Goal: Check status: Check status

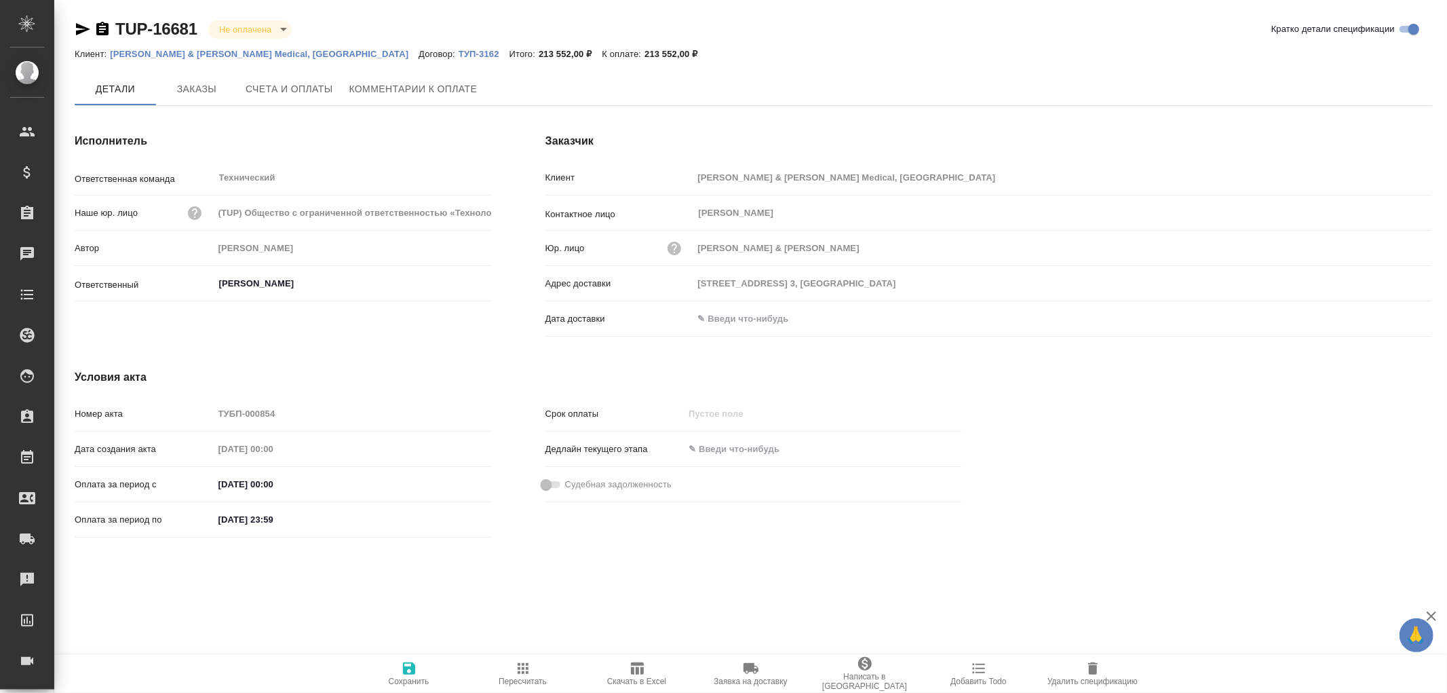
type input "[PERSON_NAME]"
click at [191, 87] on span "Заказы" at bounding box center [196, 89] width 65 height 17
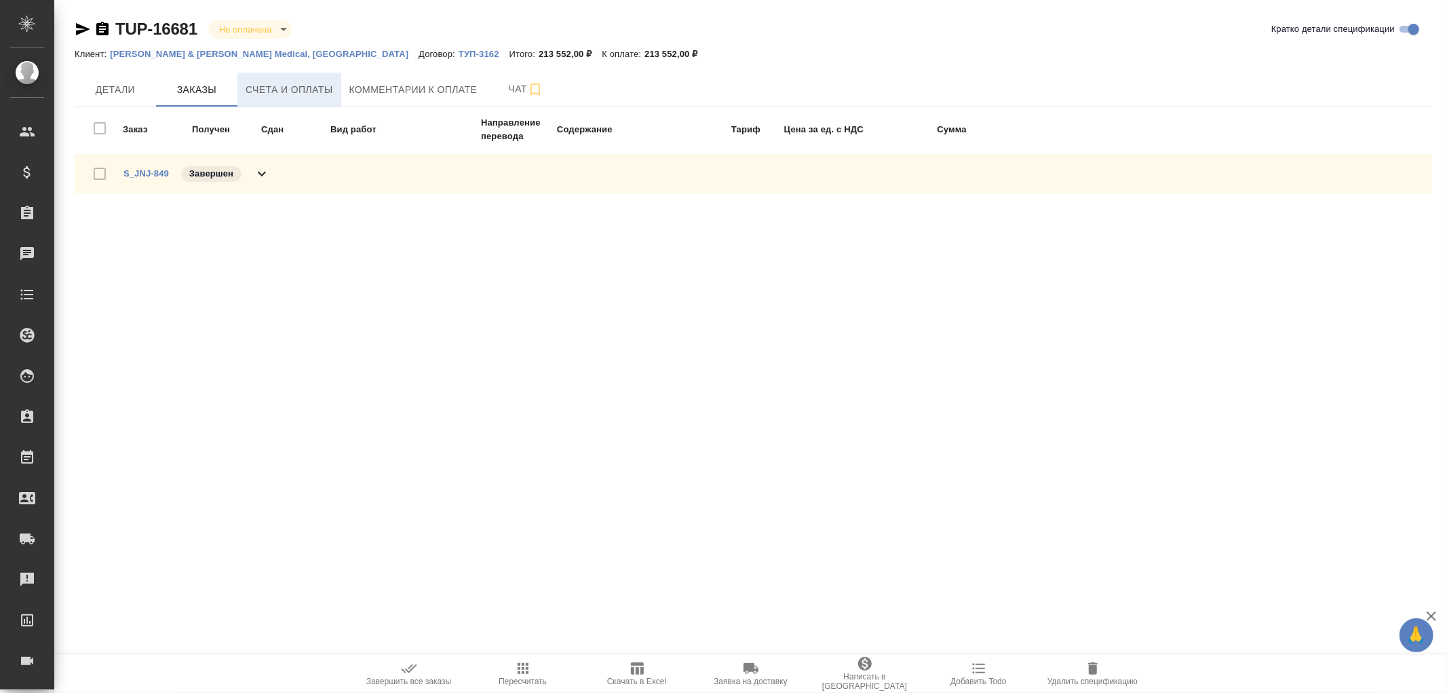
click at [288, 91] on span "Счета и оплаты" at bounding box center [290, 89] width 88 height 17
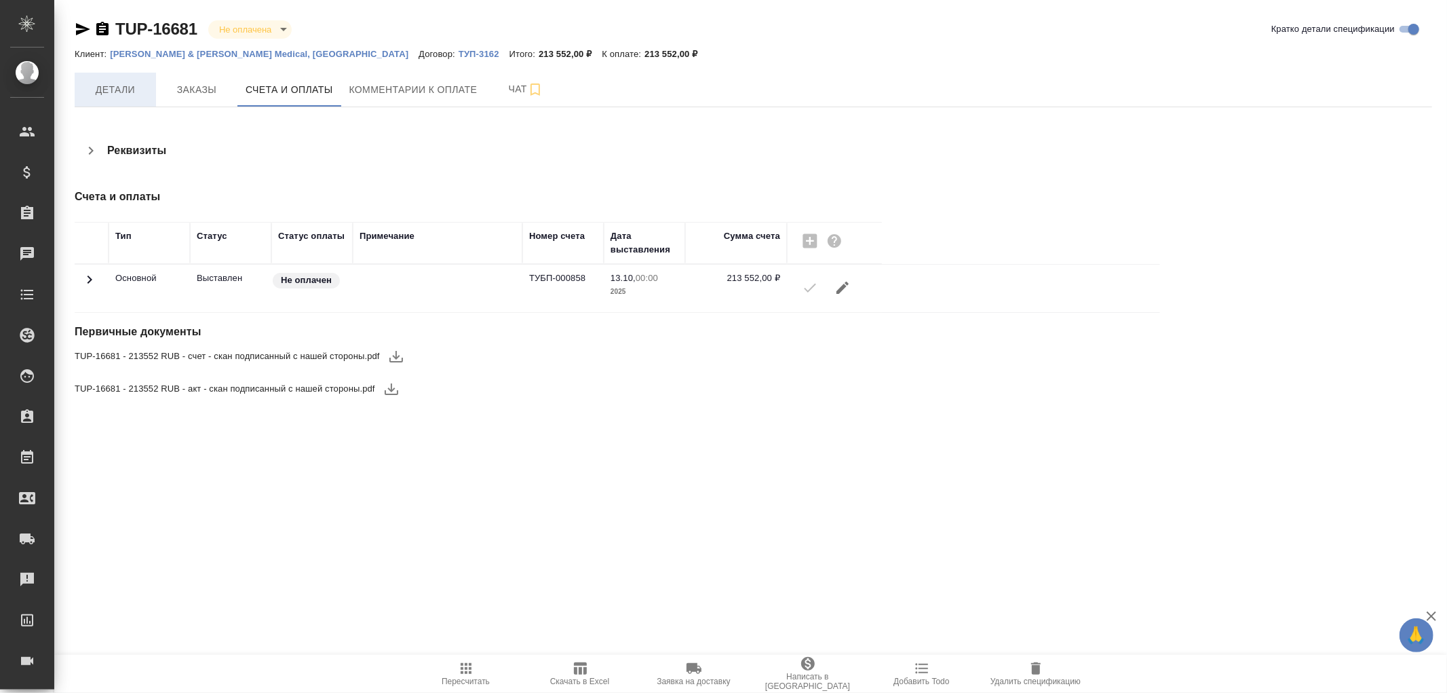
click at [119, 81] on span "Детали" at bounding box center [115, 89] width 65 height 17
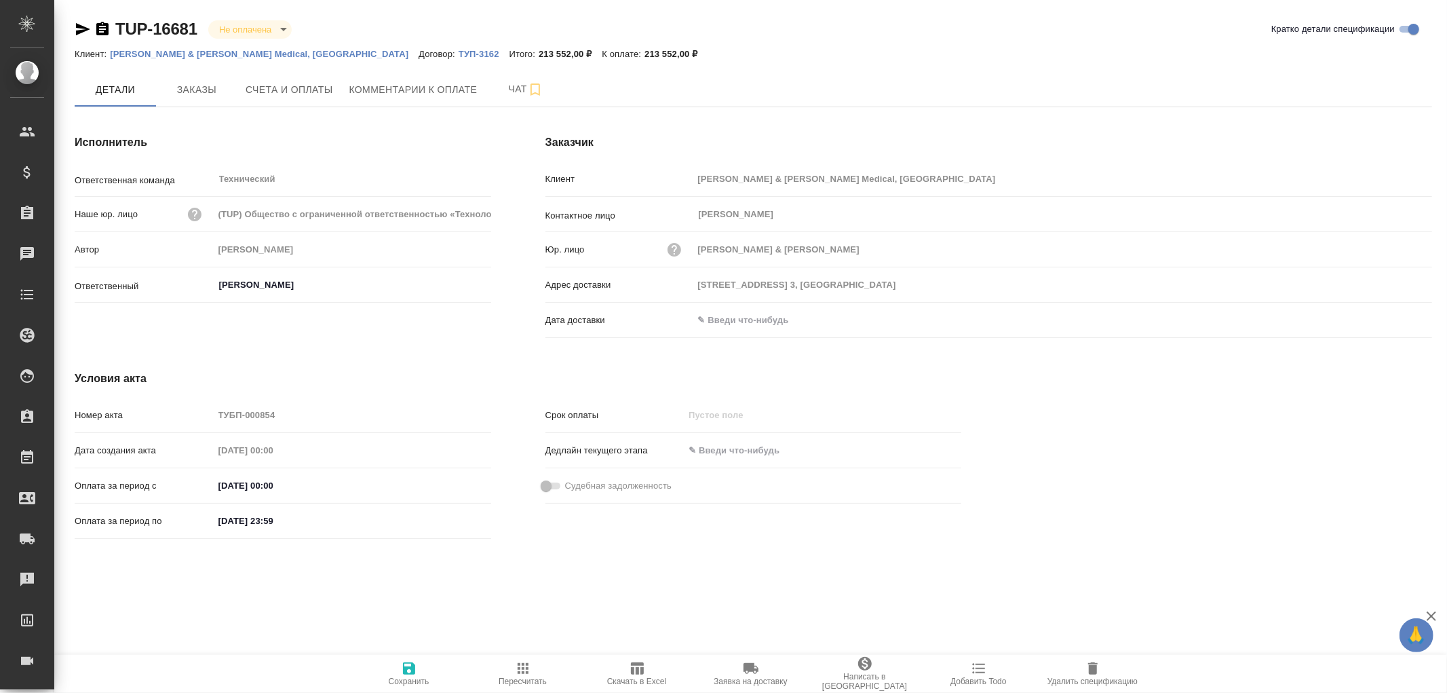
click at [735, 328] on input "text" at bounding box center [753, 320] width 119 height 20
click at [1392, 322] on icon "button" at bounding box center [1393, 319] width 16 height 16
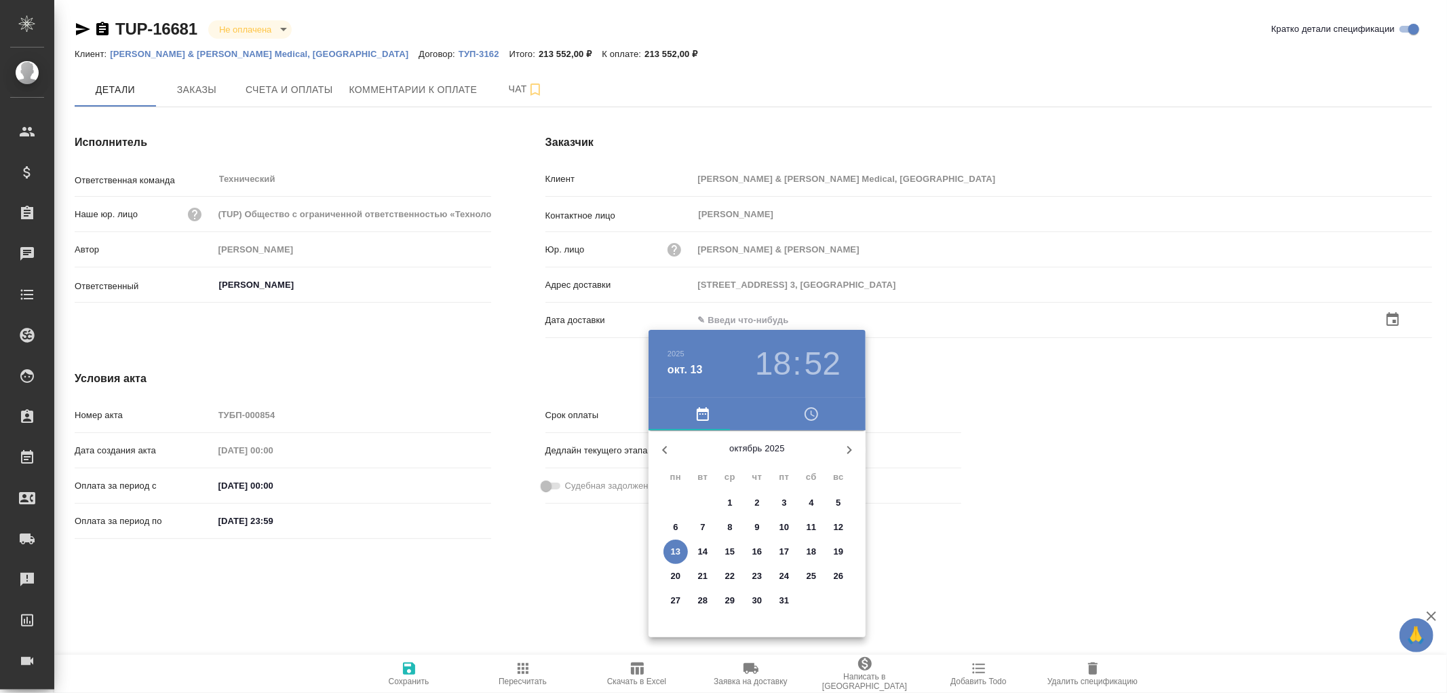
click at [683, 552] on span "13" at bounding box center [676, 552] width 24 height 14
type input "13.10.2025 18:52"
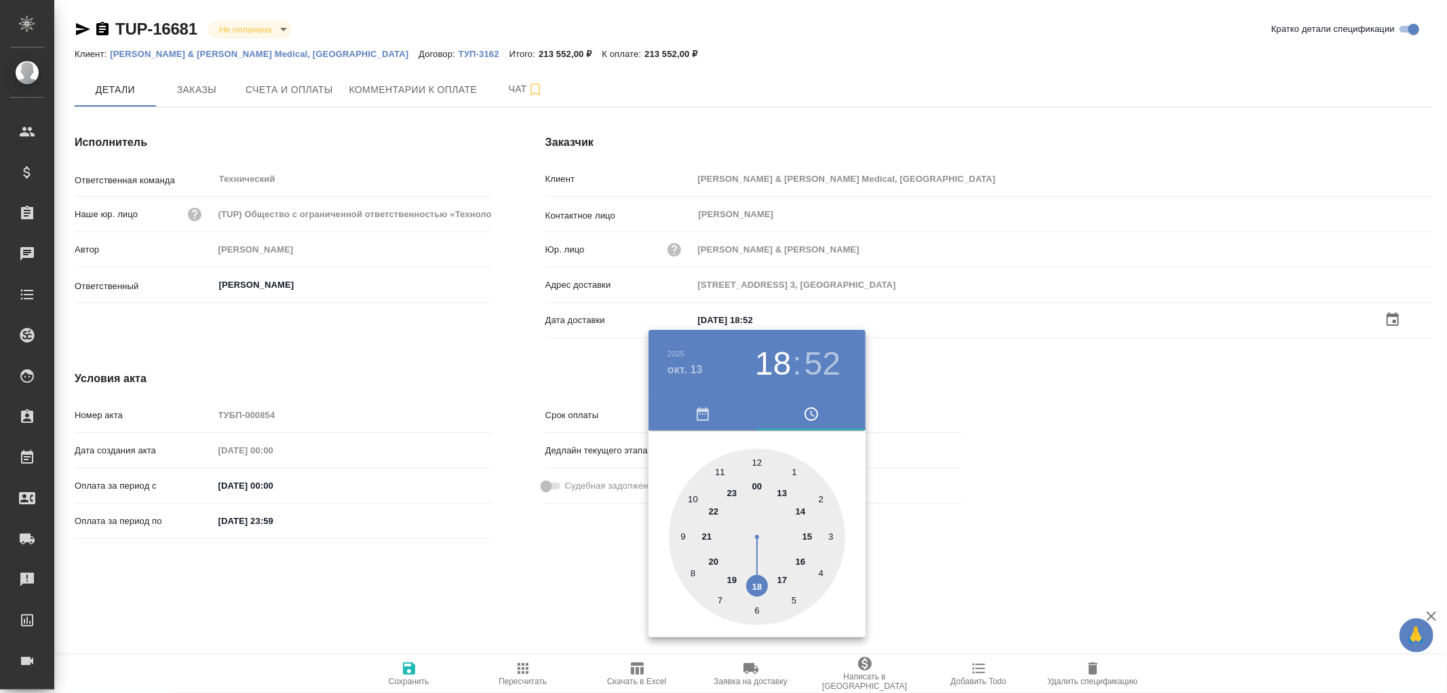
click at [402, 676] on div at bounding box center [723, 346] width 1447 height 693
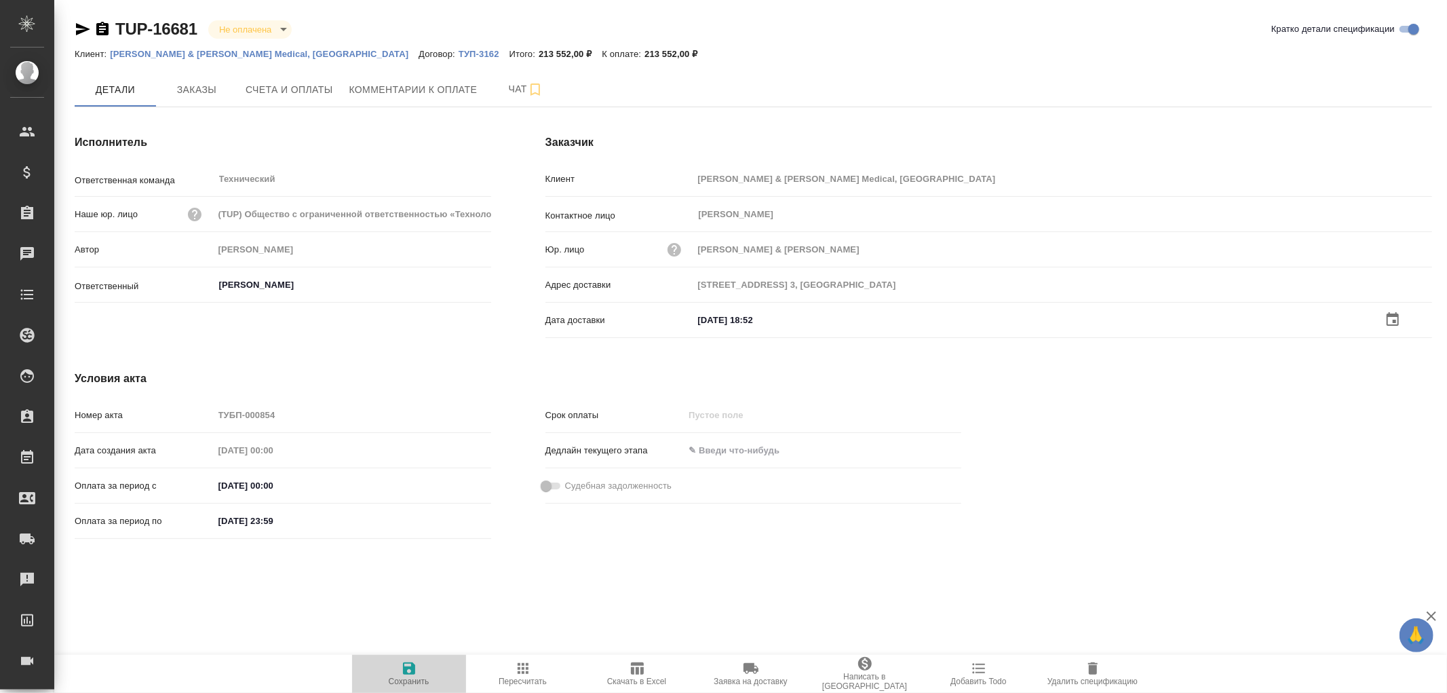
click at [404, 670] on icon "button" at bounding box center [409, 668] width 12 height 12
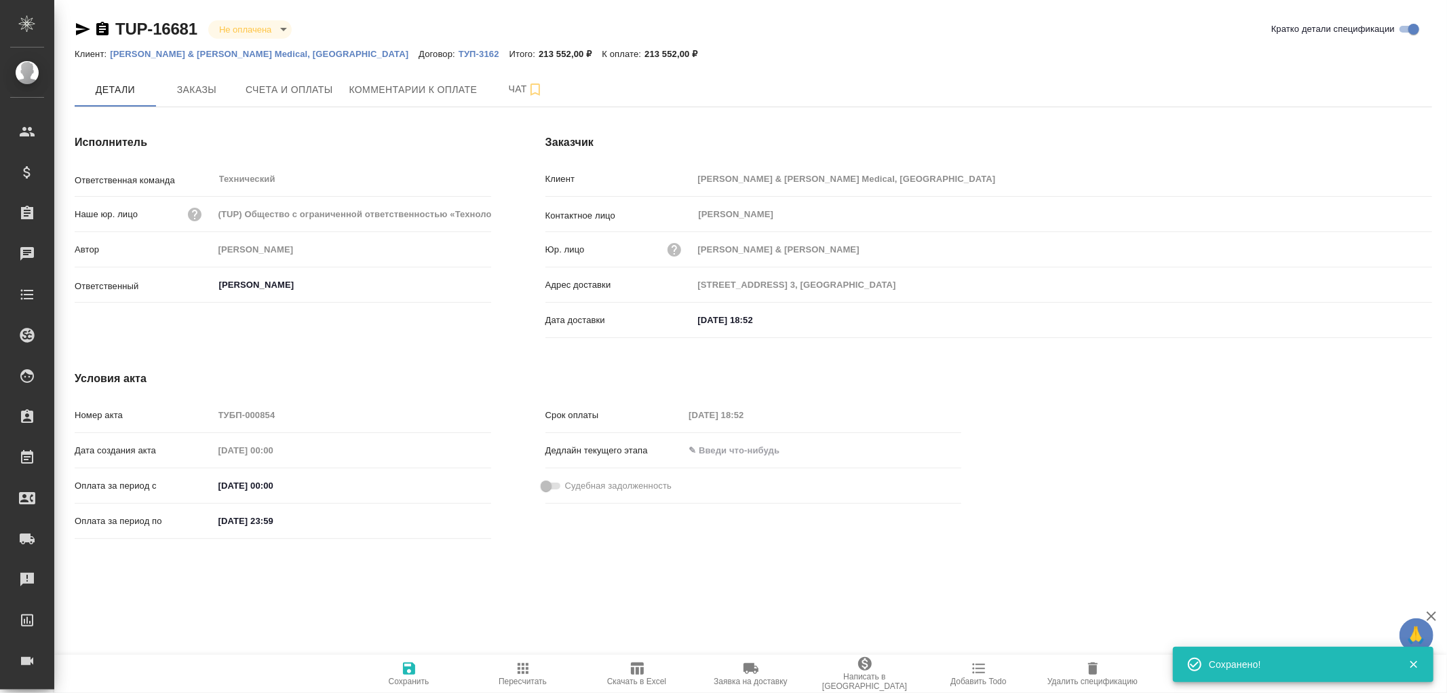
click at [404, 670] on icon "button" at bounding box center [409, 668] width 12 height 12
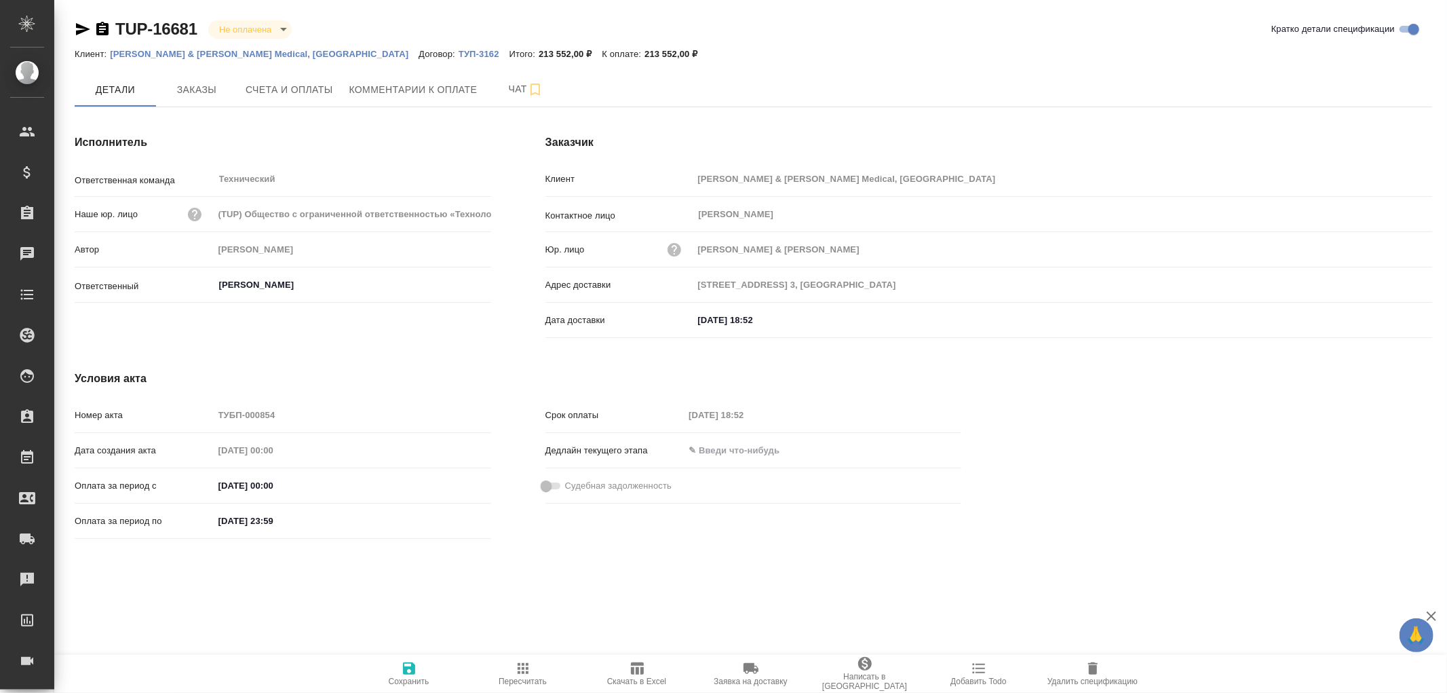
click at [406, 673] on icon "button" at bounding box center [409, 668] width 12 height 12
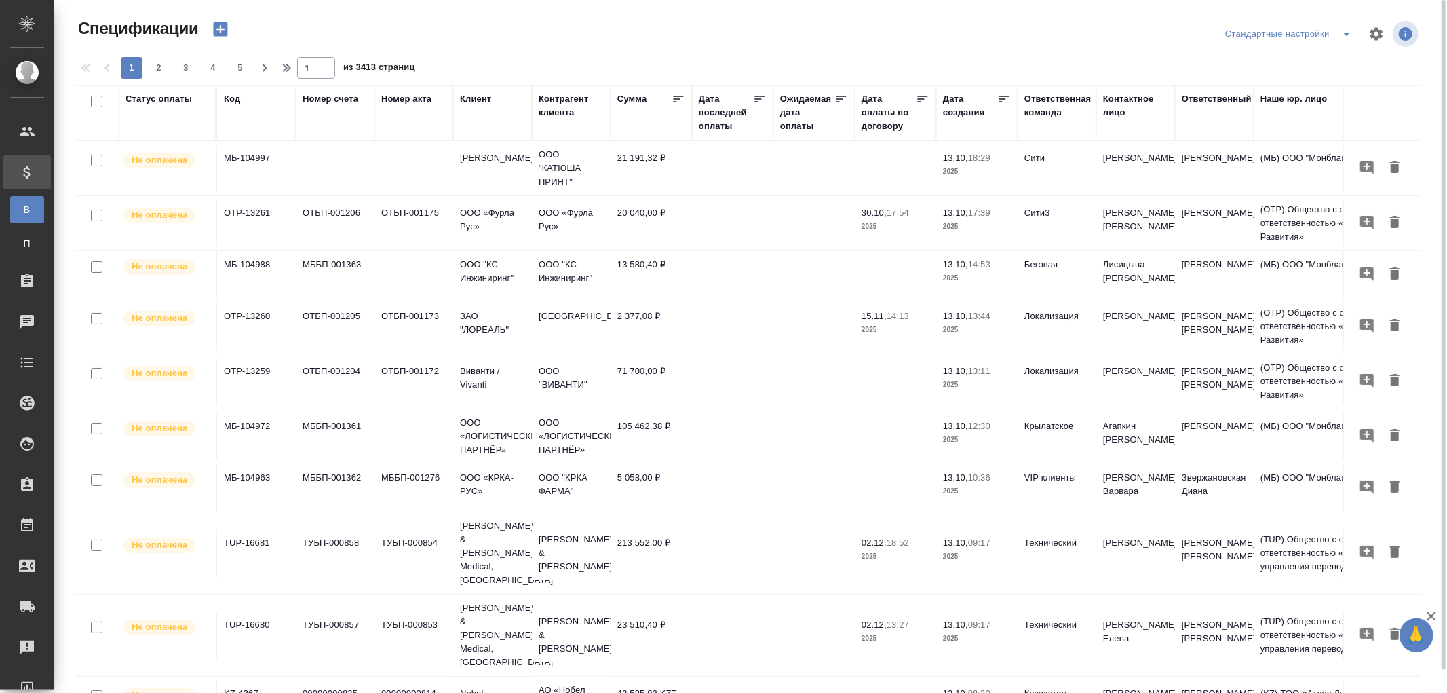
click at [710, 130] on div "Дата последней оплаты" at bounding box center [726, 112] width 54 height 41
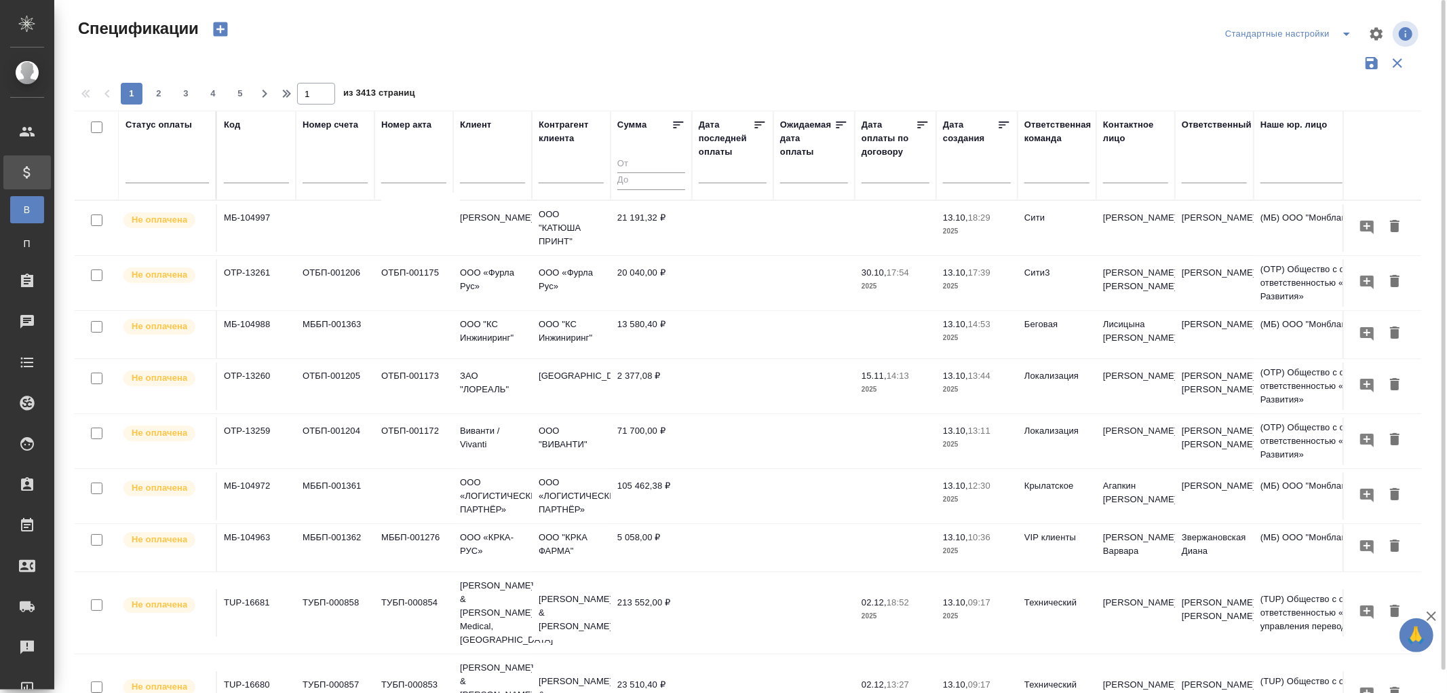
click at [713, 171] on input "text" at bounding box center [737, 171] width 60 height 19
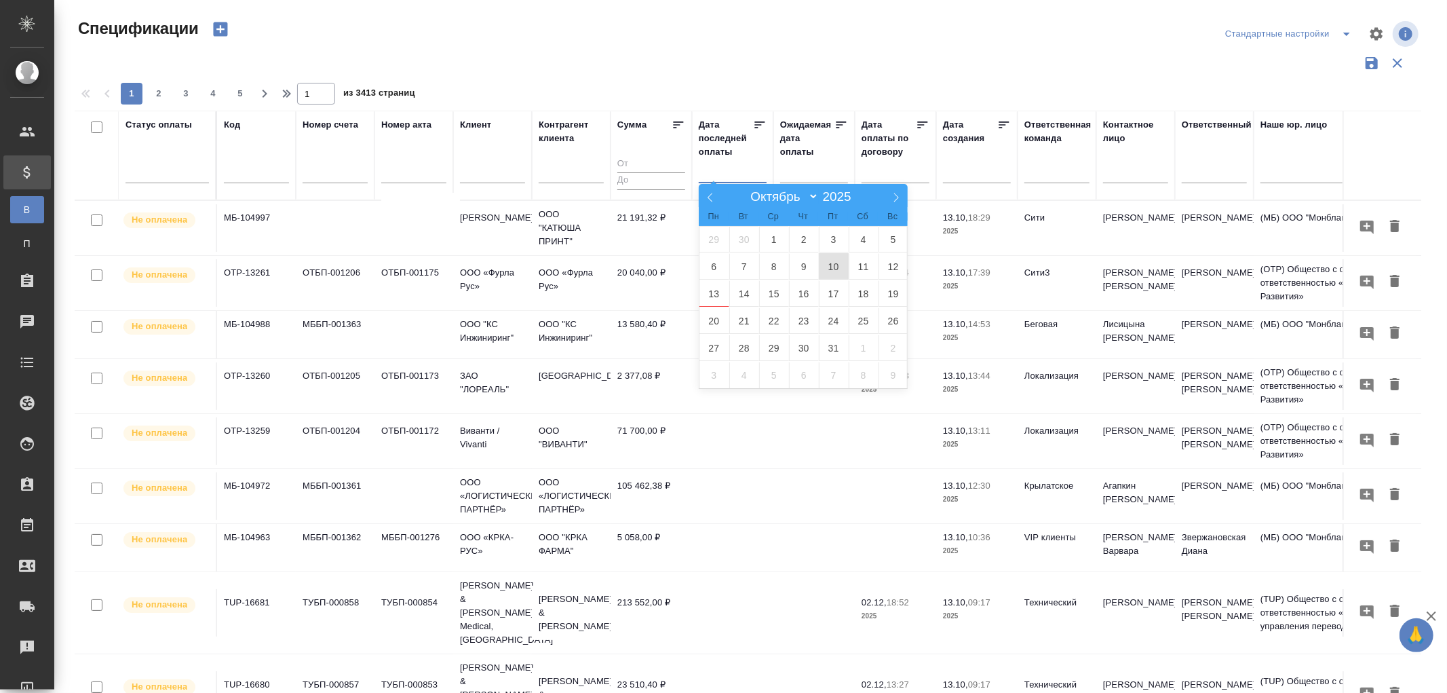
click at [833, 265] on span "10" at bounding box center [834, 266] width 30 height 26
type div "[DATE]T21:00:00.000Z"
click at [891, 263] on span "12" at bounding box center [894, 266] width 30 height 26
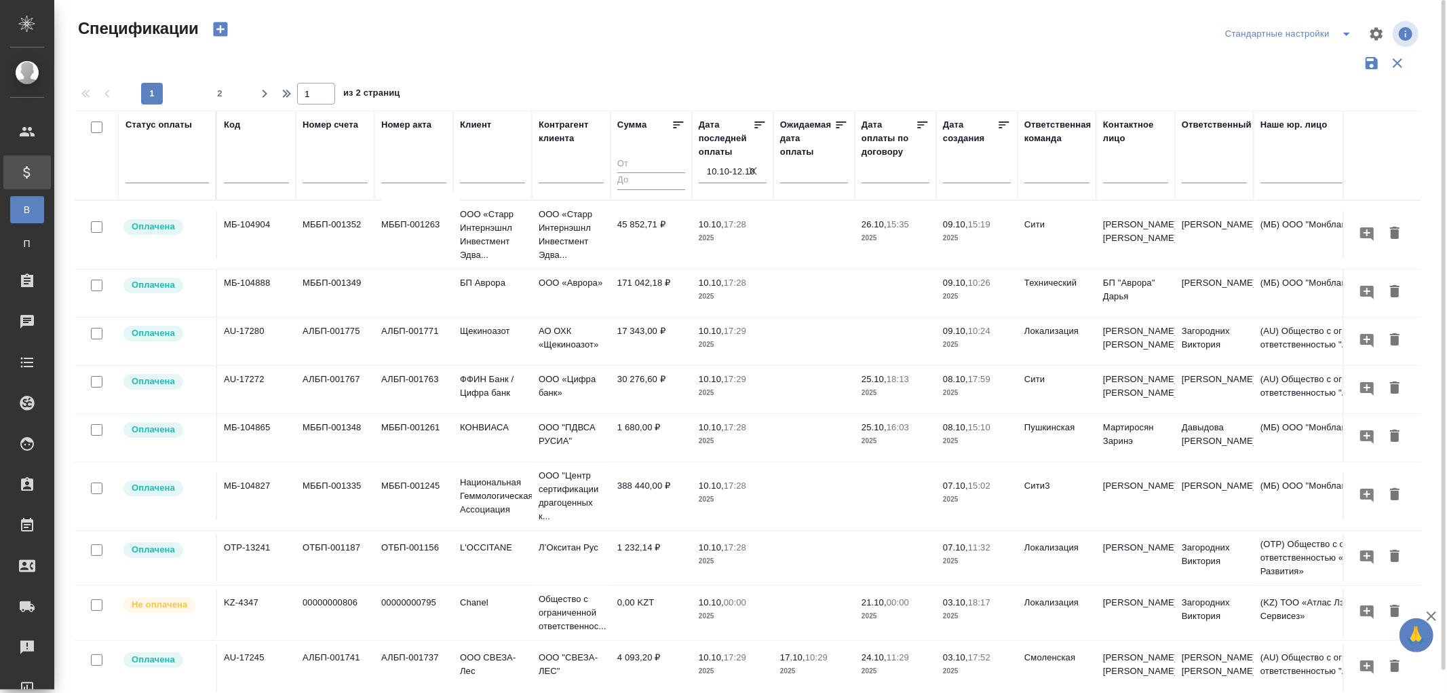
click at [227, 174] on input "text" at bounding box center [256, 174] width 65 height 17
paste input "МБ-104833"
type input "МБ-104833"
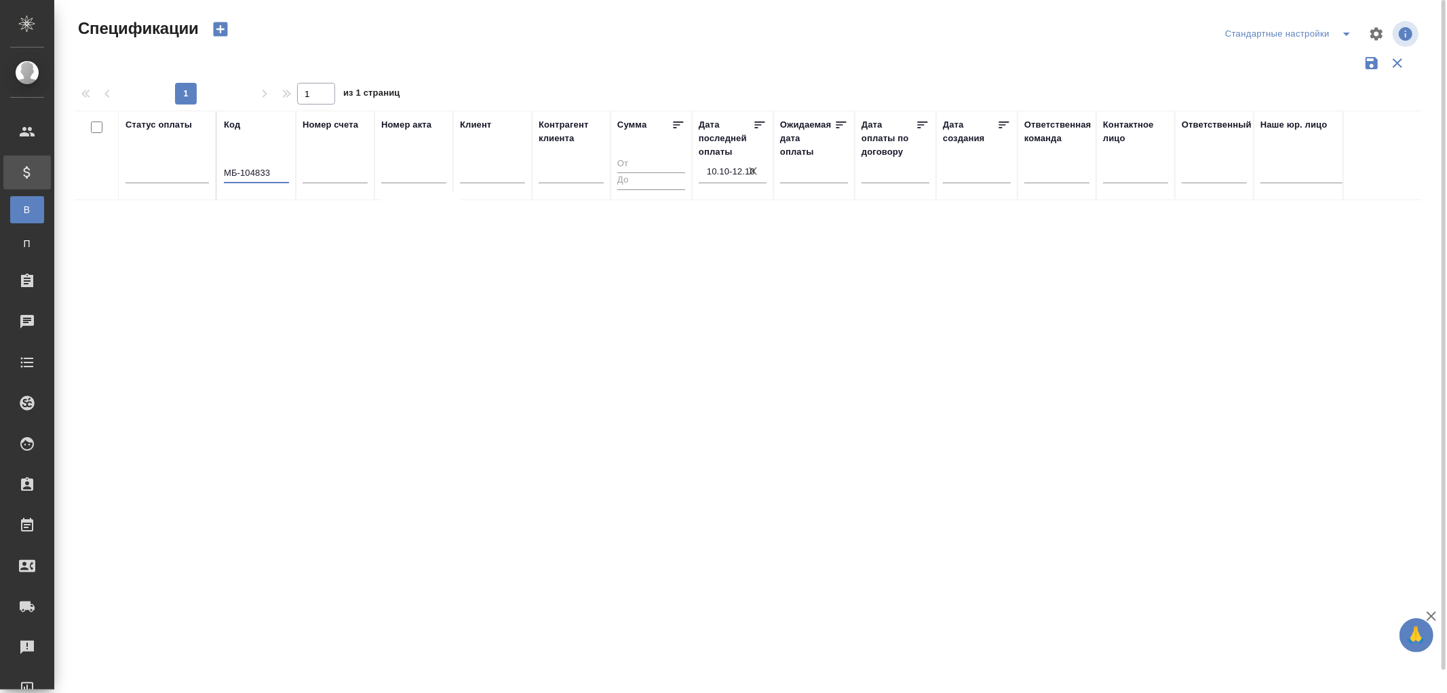
click at [755, 174] on icon "button" at bounding box center [753, 171] width 14 height 14
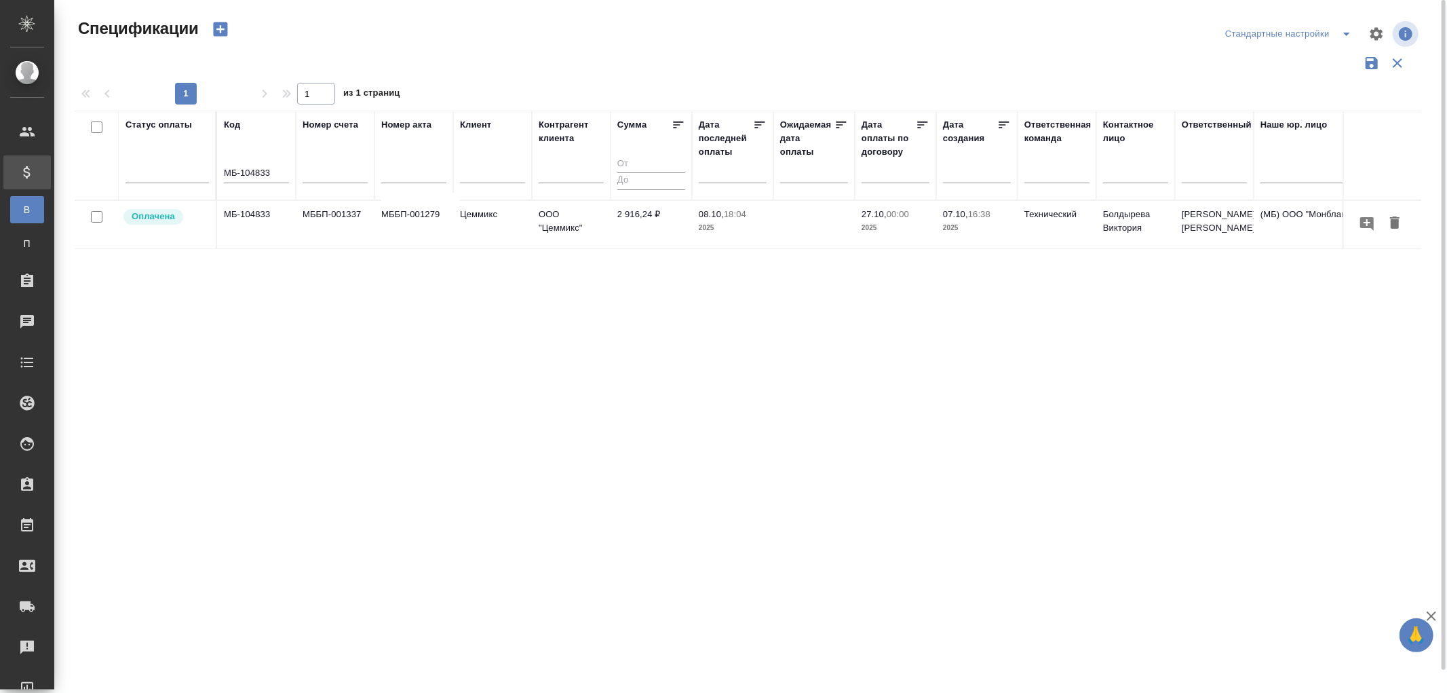
click at [415, 219] on td "МББП-001279" at bounding box center [414, 225] width 79 height 48
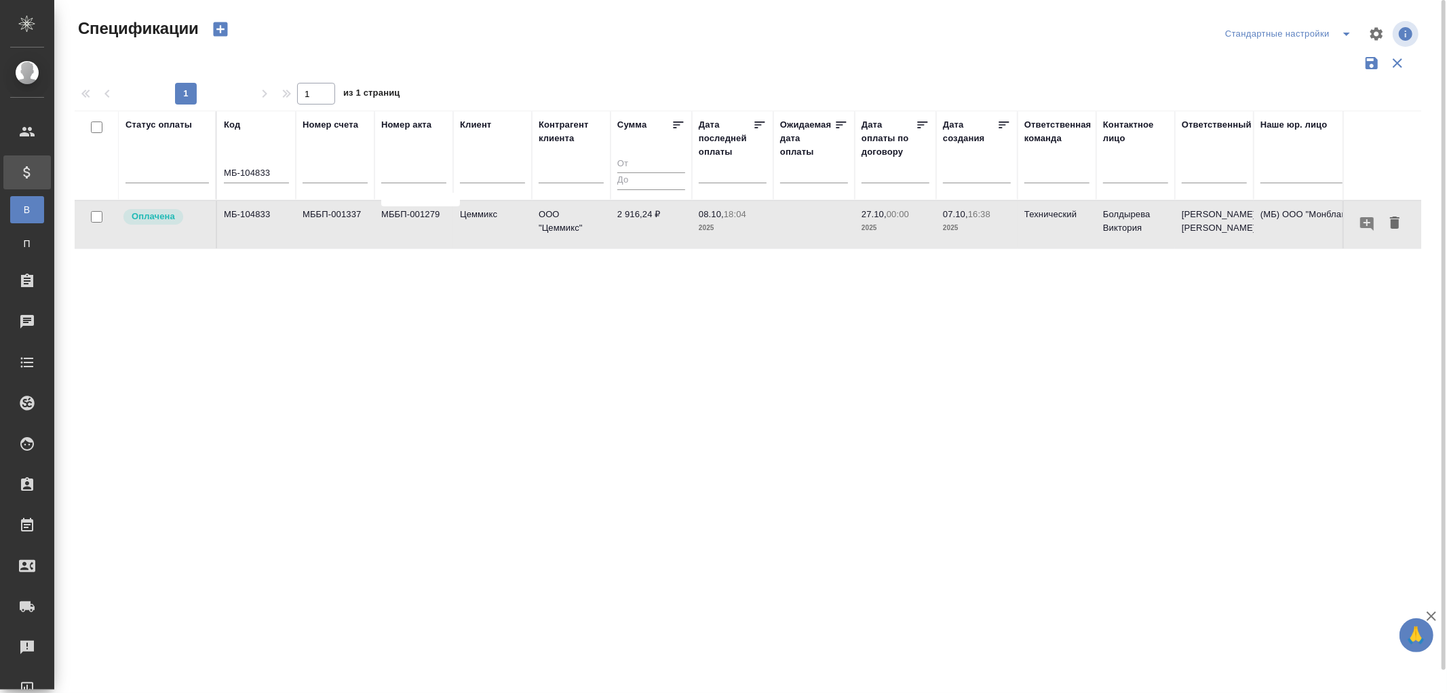
click at [415, 219] on td "МББП-001279" at bounding box center [414, 225] width 79 height 48
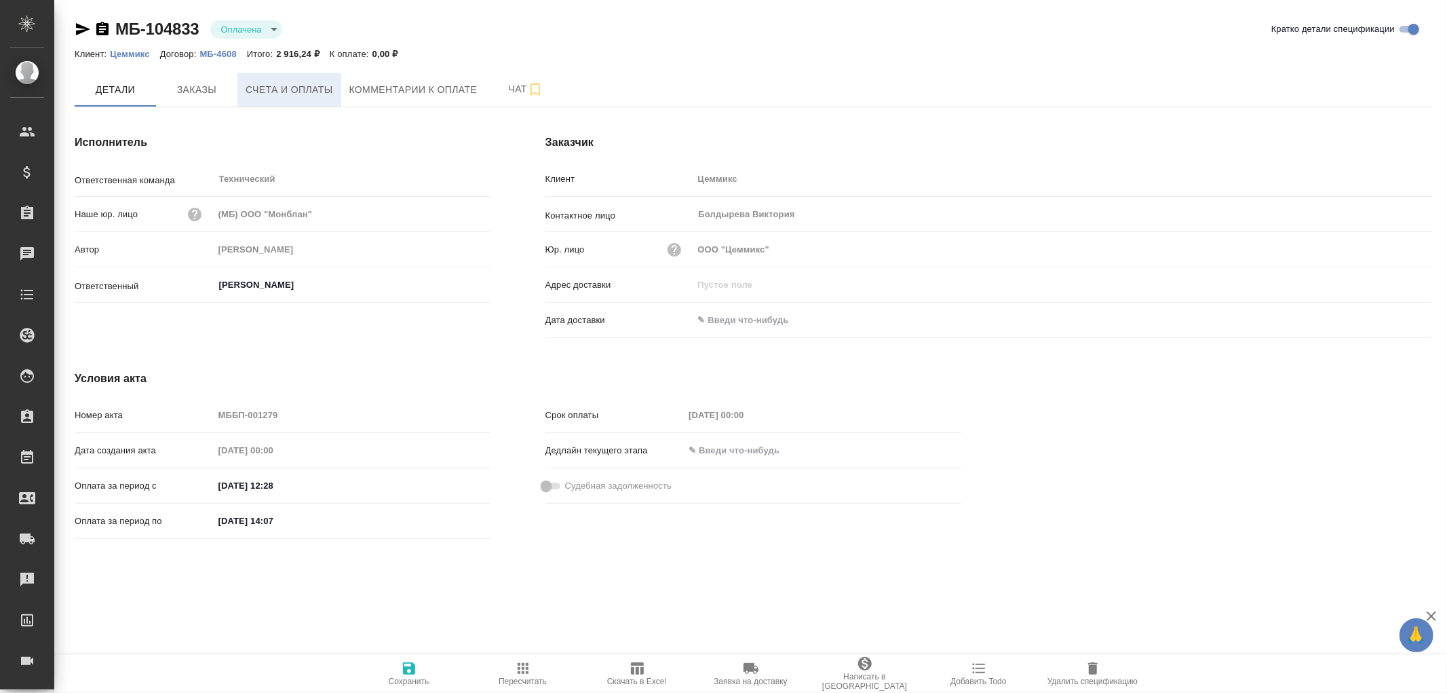
click at [295, 84] on span "Счета и оплаты" at bounding box center [290, 89] width 88 height 17
